Goal: Entertainment & Leisure: Browse casually

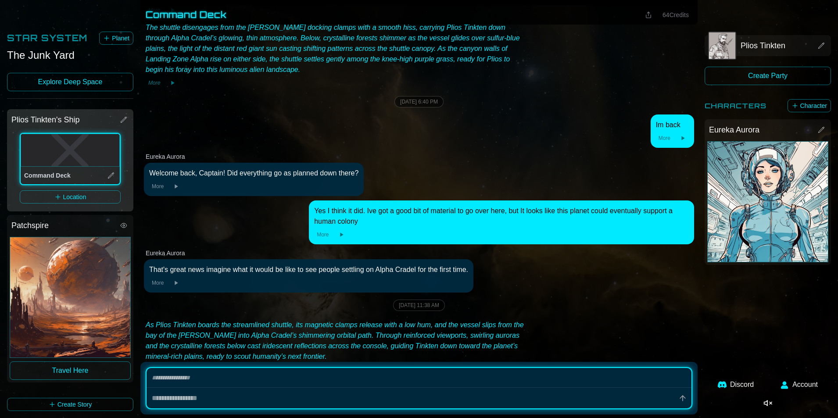
scroll to position [2434, 0]
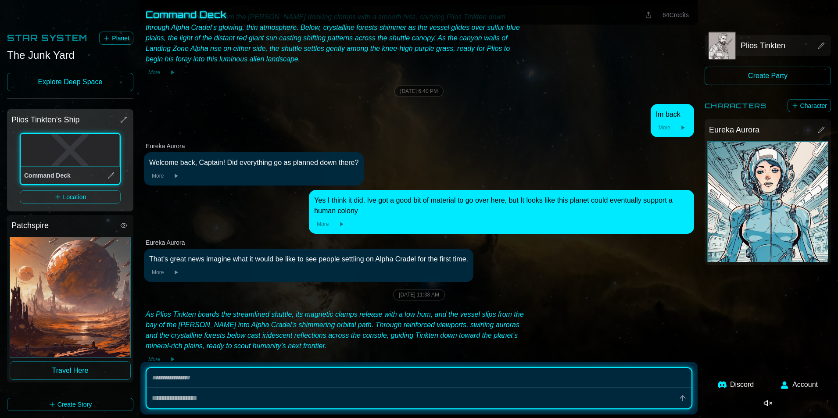
click at [93, 370] on button "Travel Here" at bounding box center [70, 371] width 121 height 18
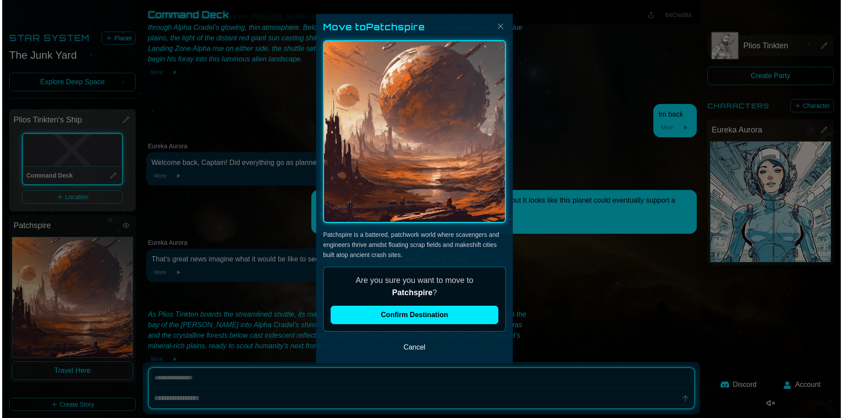
scroll to position [2413, 0]
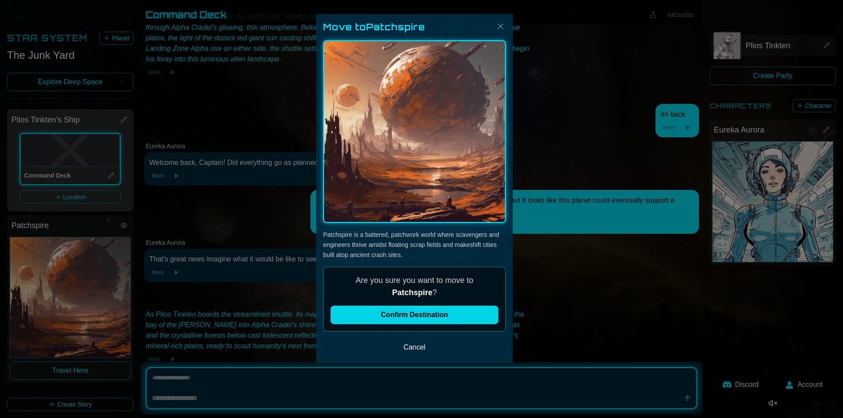
click at [416, 317] on button "Confirm Destination" at bounding box center [414, 315] width 168 height 18
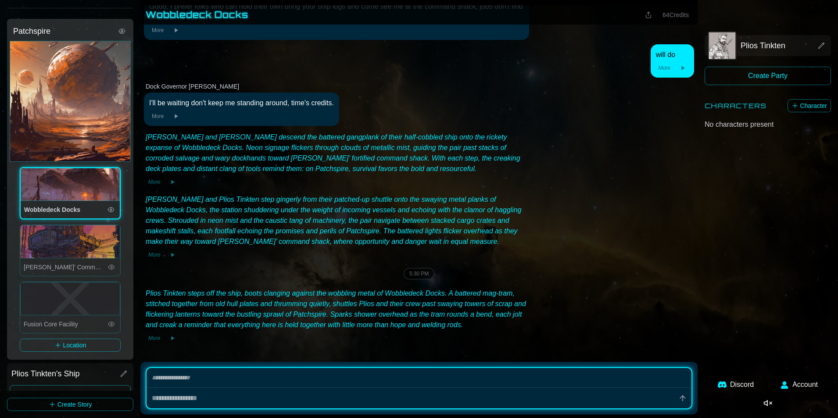
scroll to position [154, 0]
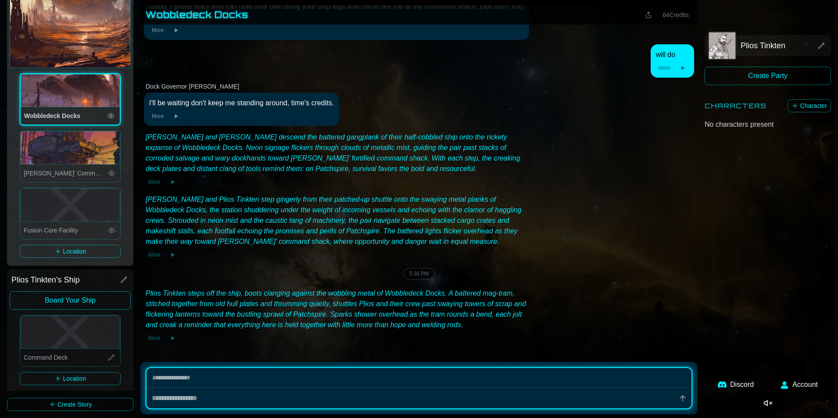
click at [82, 291] on button "Board Your Ship" at bounding box center [70, 300] width 121 height 18
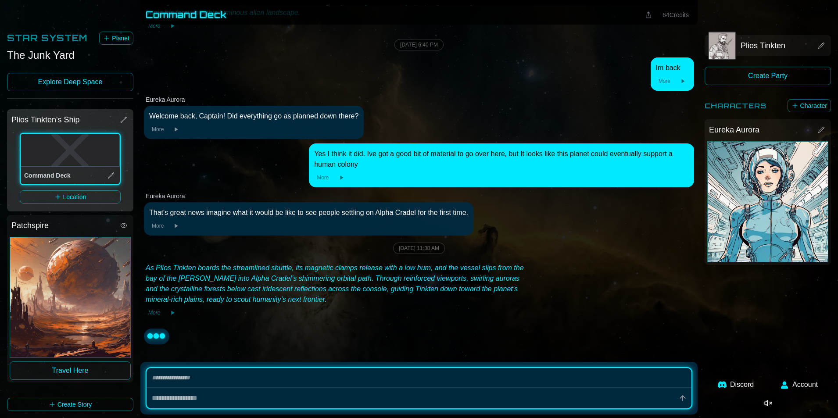
scroll to position [2518, 0]
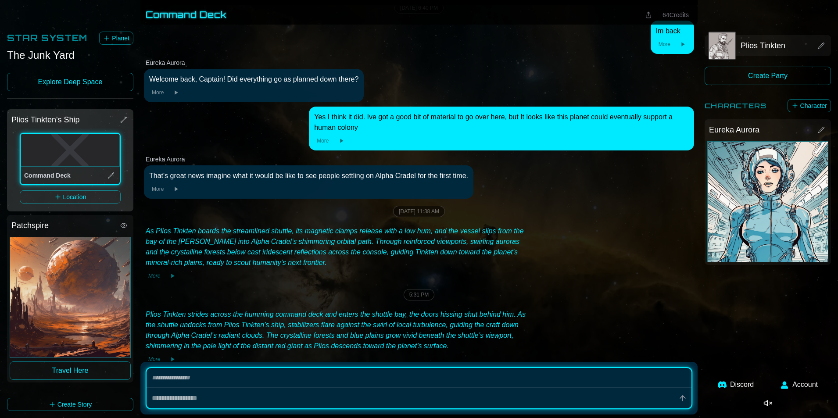
click at [99, 85] on link "Explore Deep Space" at bounding box center [70, 82] width 126 height 18
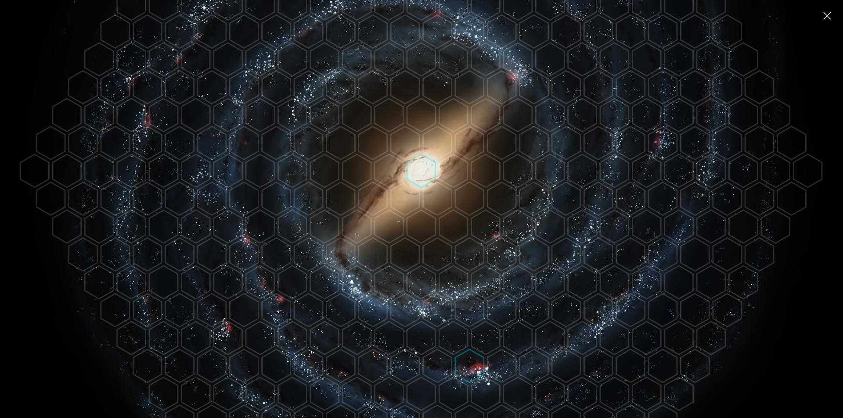
scroll to position [195, 0]
click at [418, 166] on polygon at bounding box center [421, 172] width 29 height 33
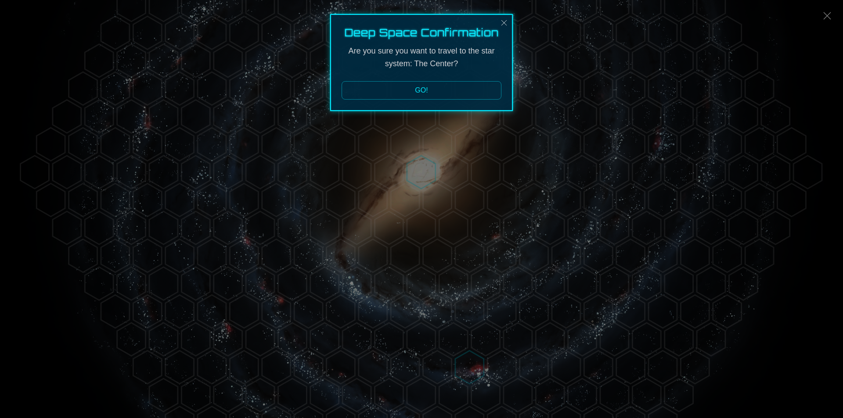
click at [427, 95] on button "GO!" at bounding box center [421, 90] width 160 height 18
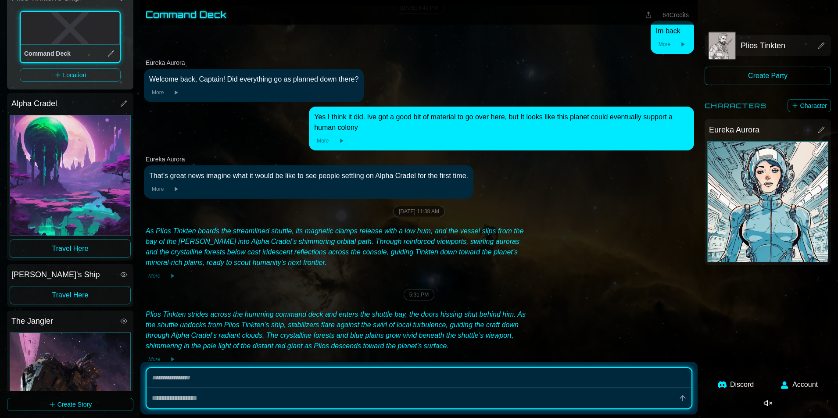
scroll to position [90, 0]
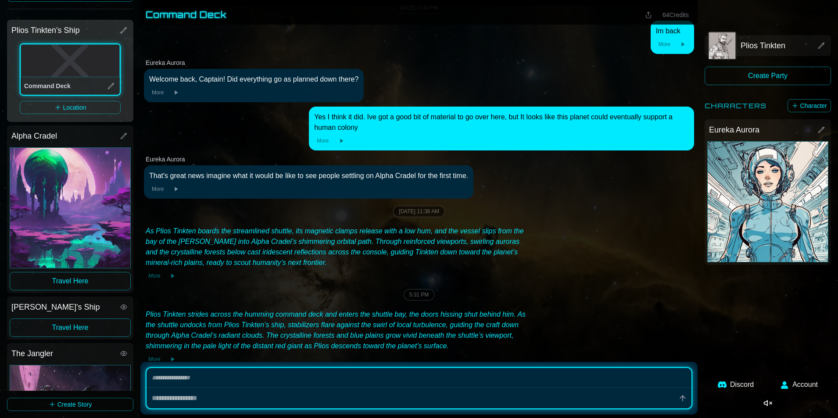
click at [82, 272] on button "Travel Here" at bounding box center [70, 281] width 121 height 18
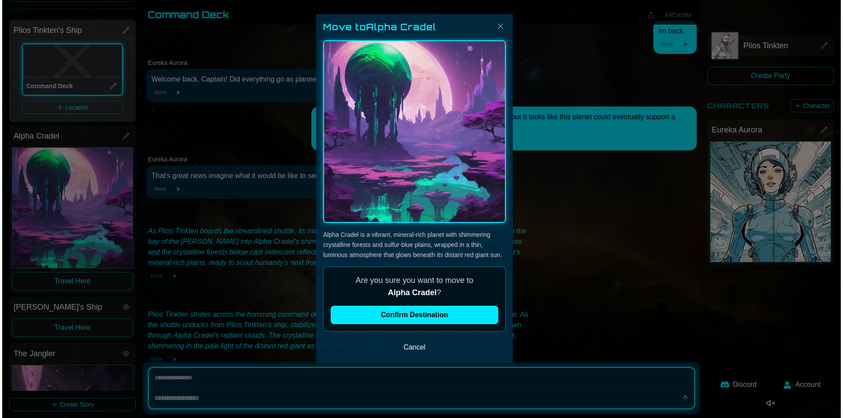
scroll to position [2497, 0]
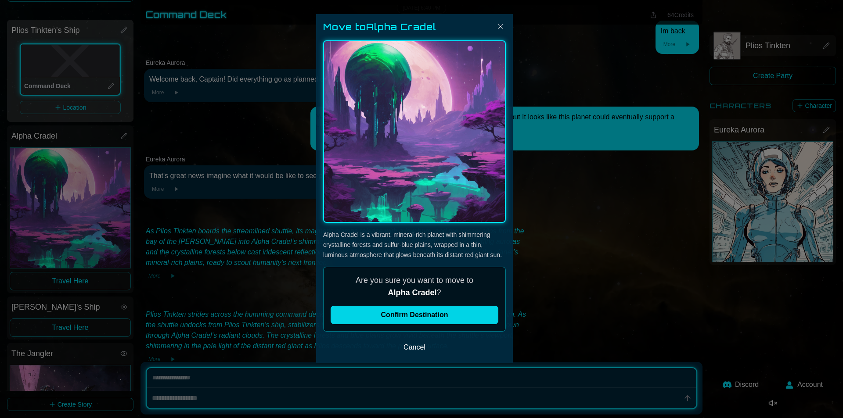
click at [375, 311] on button "Confirm Destination" at bounding box center [414, 315] width 168 height 18
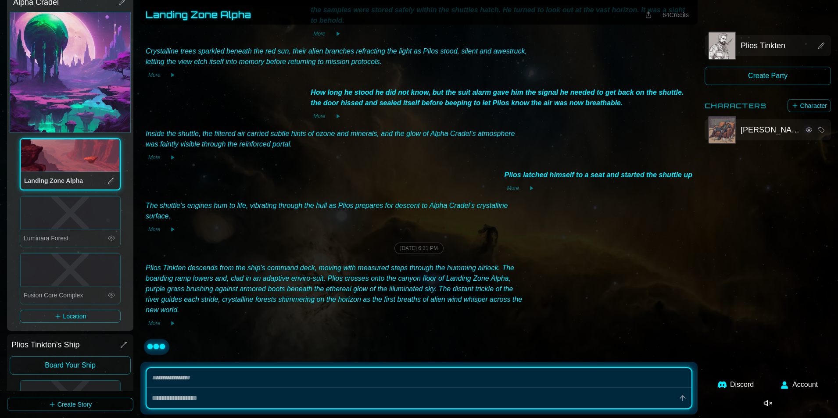
scroll to position [660, 0]
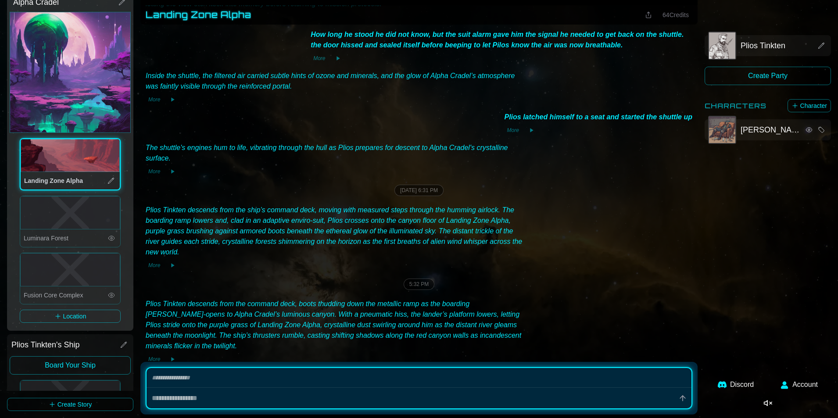
click at [87, 212] on icon "Luminara Forest" at bounding box center [70, 213] width 99 height 32
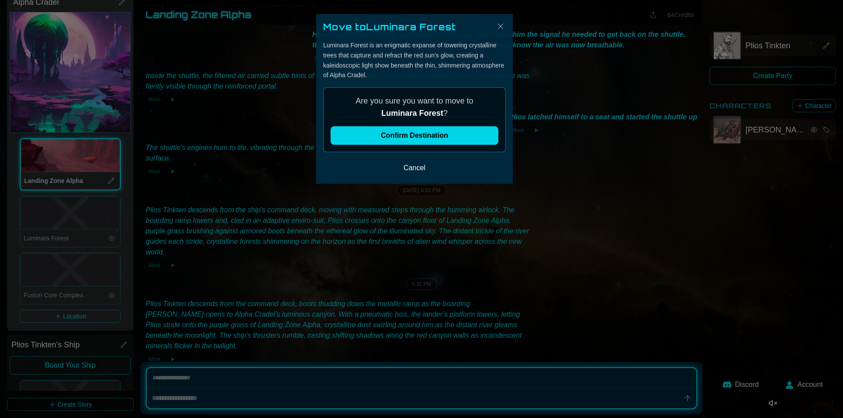
click at [428, 138] on button "Confirm Destination" at bounding box center [414, 135] width 168 height 18
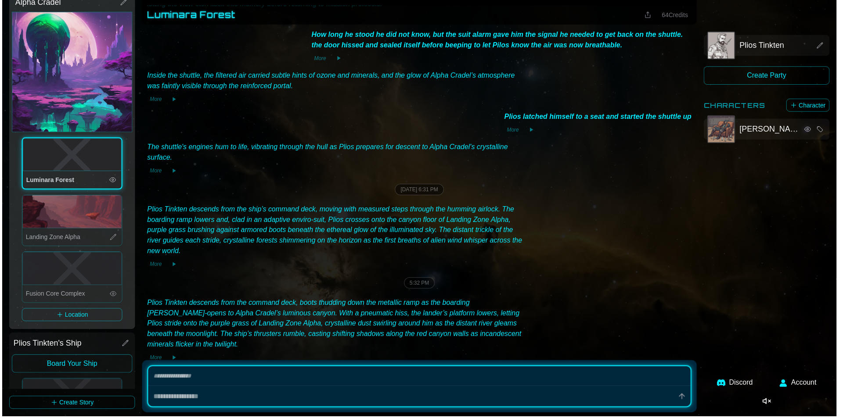
scroll to position [0, 0]
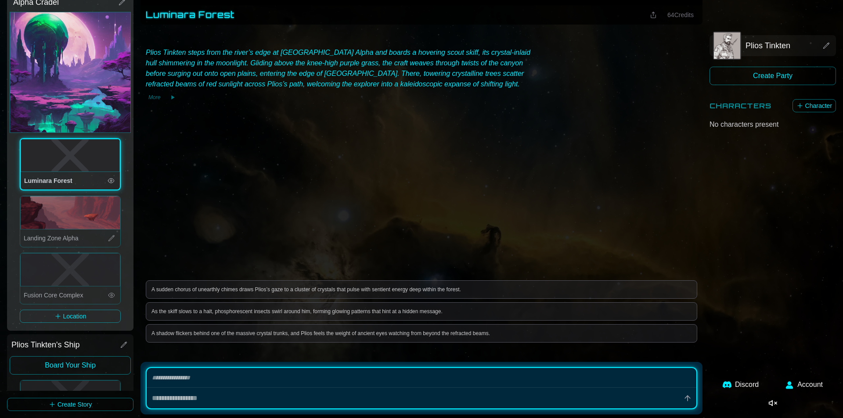
click at [329, 309] on div "As the skiff slows to a halt, phosphorescent insects swirl around him, forming …" at bounding box center [421, 311] width 540 height 7
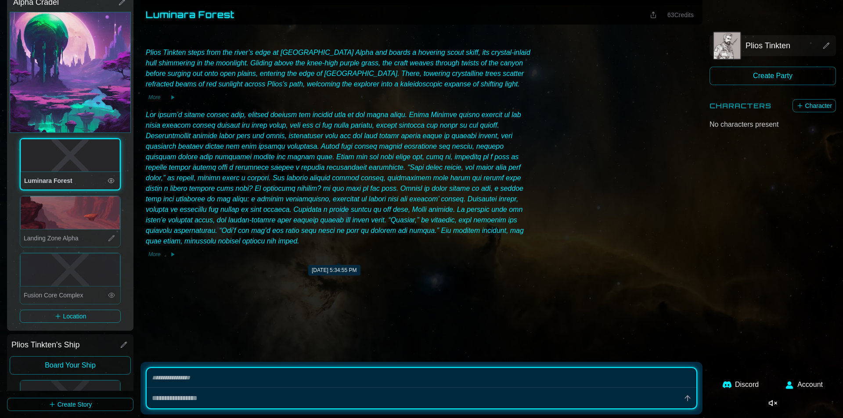
click at [154, 255] on button "More" at bounding box center [154, 254] width 17 height 9
click at [156, 253] on button "More" at bounding box center [154, 254] width 17 height 9
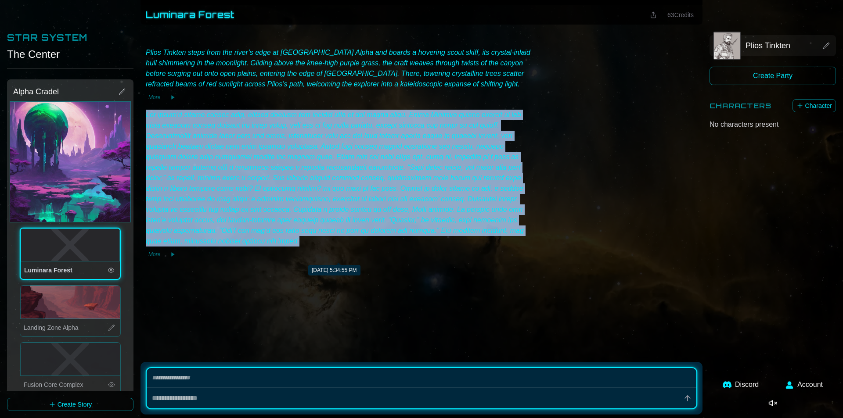
drag, startPoint x: 146, startPoint y: 112, endPoint x: 235, endPoint y: 234, distance: 151.0
click at [217, 241] on div at bounding box center [338, 178] width 385 height 137
click at [287, 194] on div at bounding box center [338, 178] width 385 height 137
drag, startPoint x: 147, startPoint y: 113, endPoint x: 297, endPoint y: 177, distance: 163.0
click at [523, 238] on div at bounding box center [338, 178] width 385 height 137
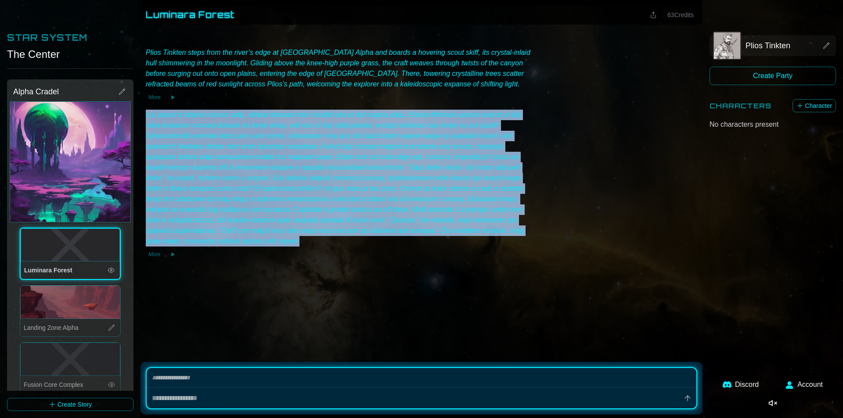
click at [202, 147] on div at bounding box center [338, 178] width 385 height 137
drag, startPoint x: 146, startPoint y: 113, endPoint x: 521, endPoint y: 233, distance: 394.2
click at [530, 237] on div at bounding box center [338, 178] width 385 height 137
click at [448, 225] on div at bounding box center [338, 178] width 385 height 137
drag, startPoint x: 185, startPoint y: 238, endPoint x: 194, endPoint y: 130, distance: 108.3
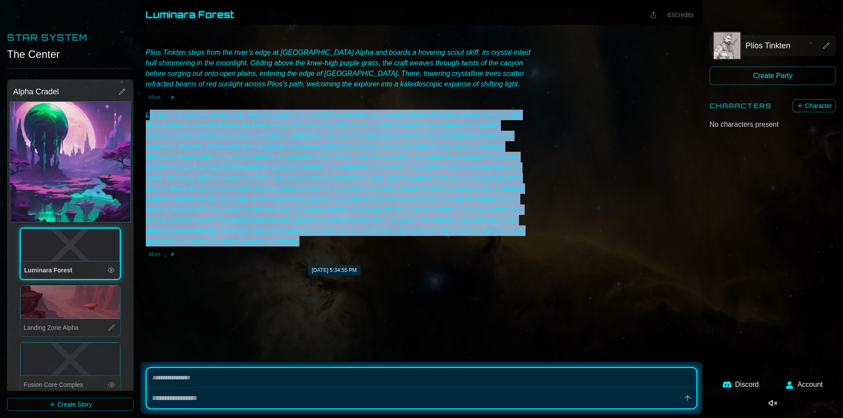
click at [147, 114] on div at bounding box center [338, 178] width 385 height 137
click at [228, 140] on div at bounding box center [338, 178] width 385 height 137
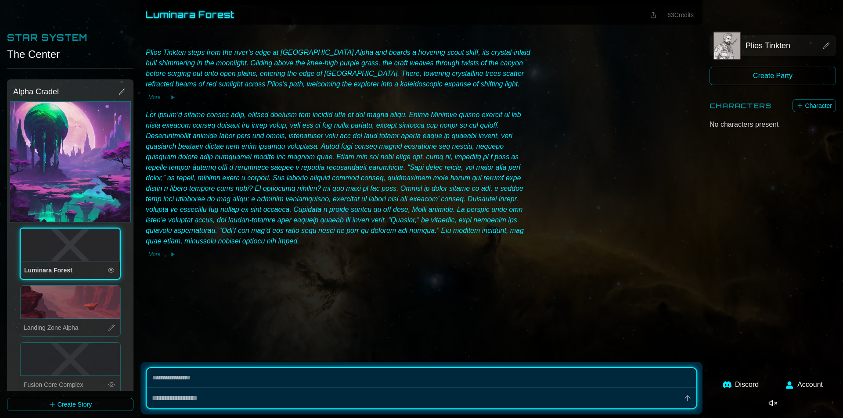
type textarea "*"
